Goal: Transaction & Acquisition: Subscribe to service/newsletter

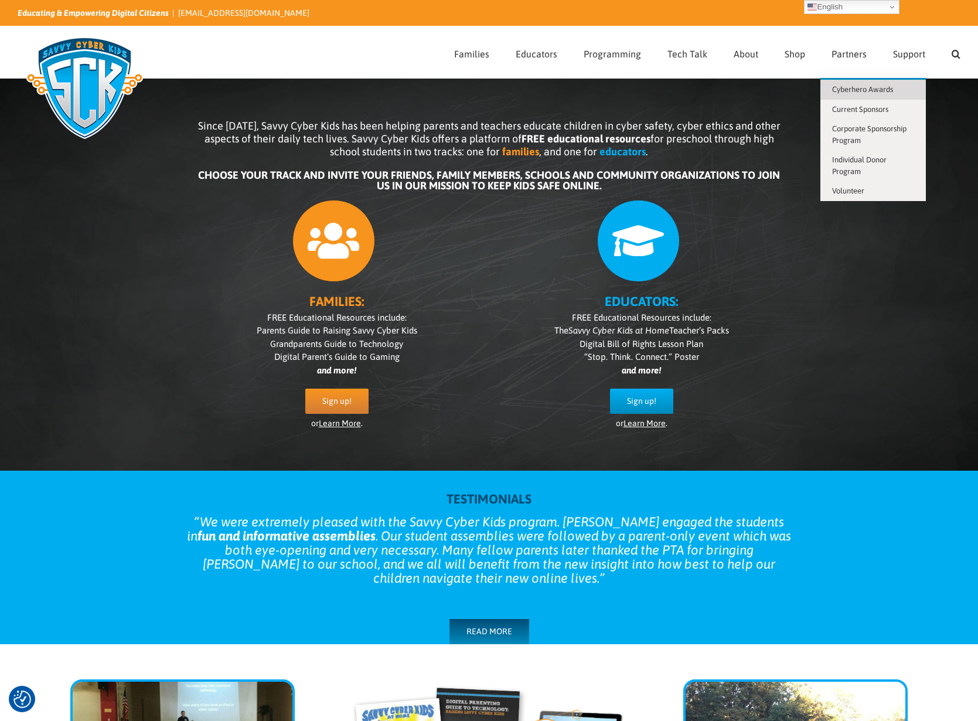
click at [879, 87] on span "Cyberhero Awards" at bounding box center [862, 89] width 61 height 9
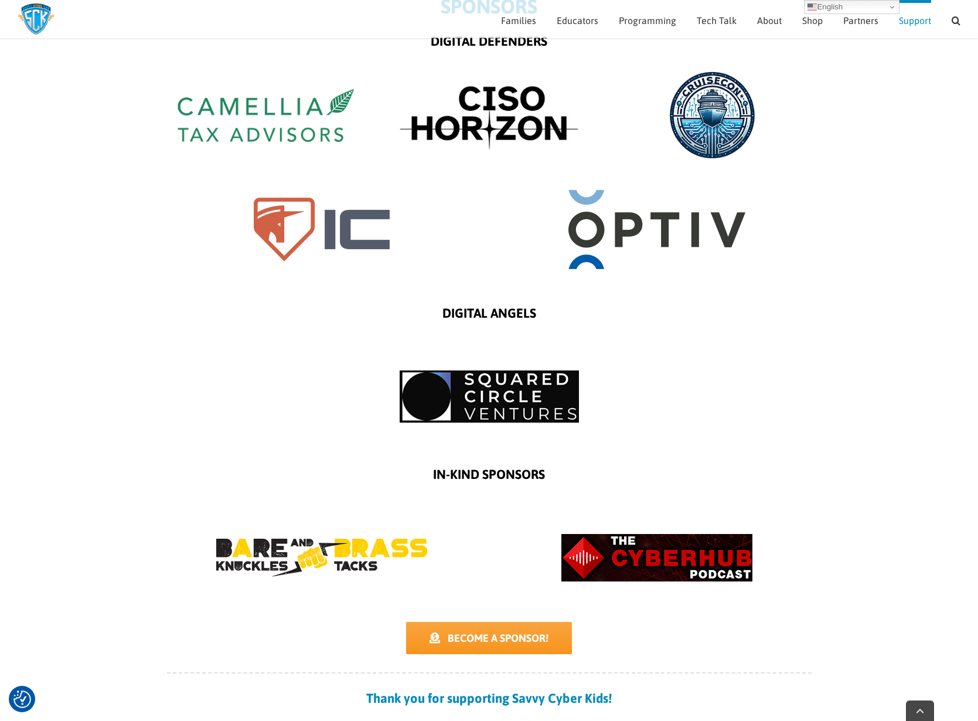
scroll to position [1145, 0]
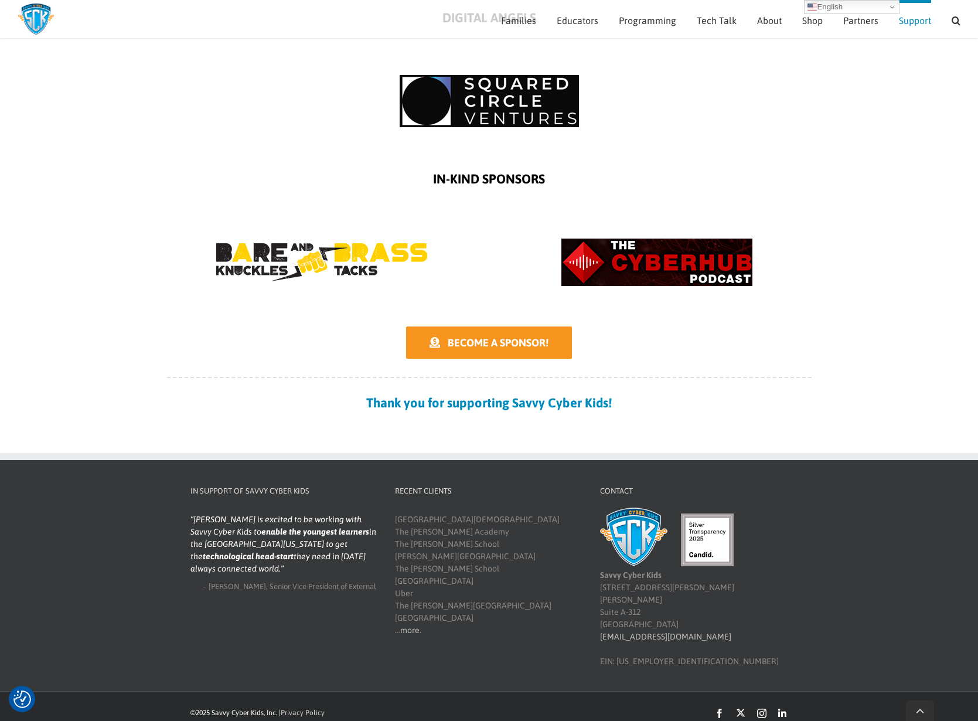
click at [523, 346] on span "BECOME A SPONSOR!" at bounding box center [498, 342] width 101 height 12
